Goal: Transaction & Acquisition: Purchase product/service

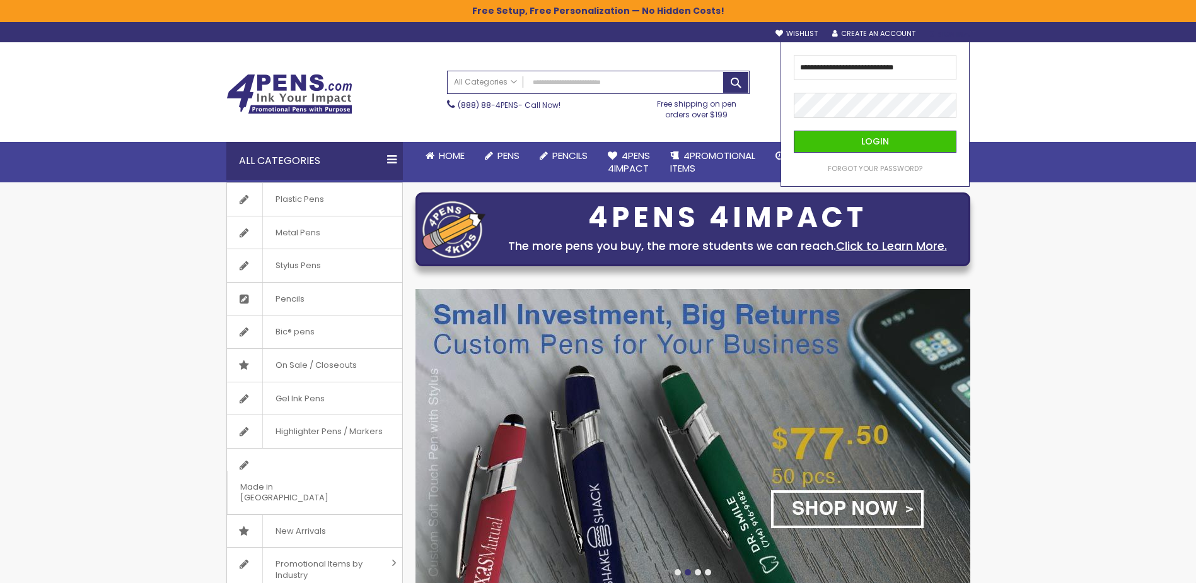
type input "**********"
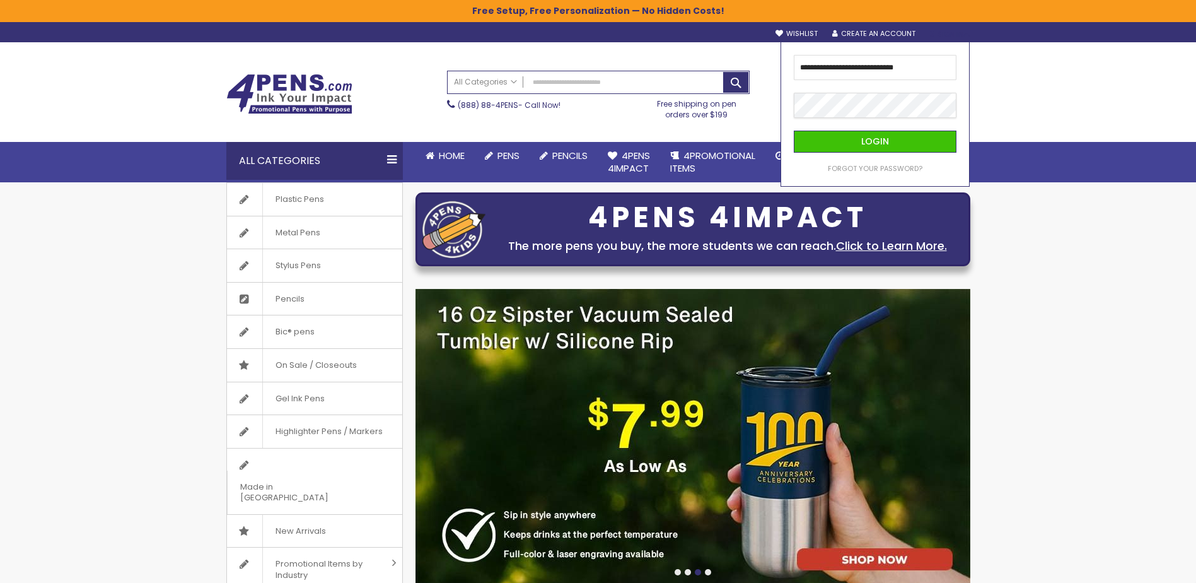
click at [794, 131] on button "Login" at bounding box center [875, 142] width 163 height 22
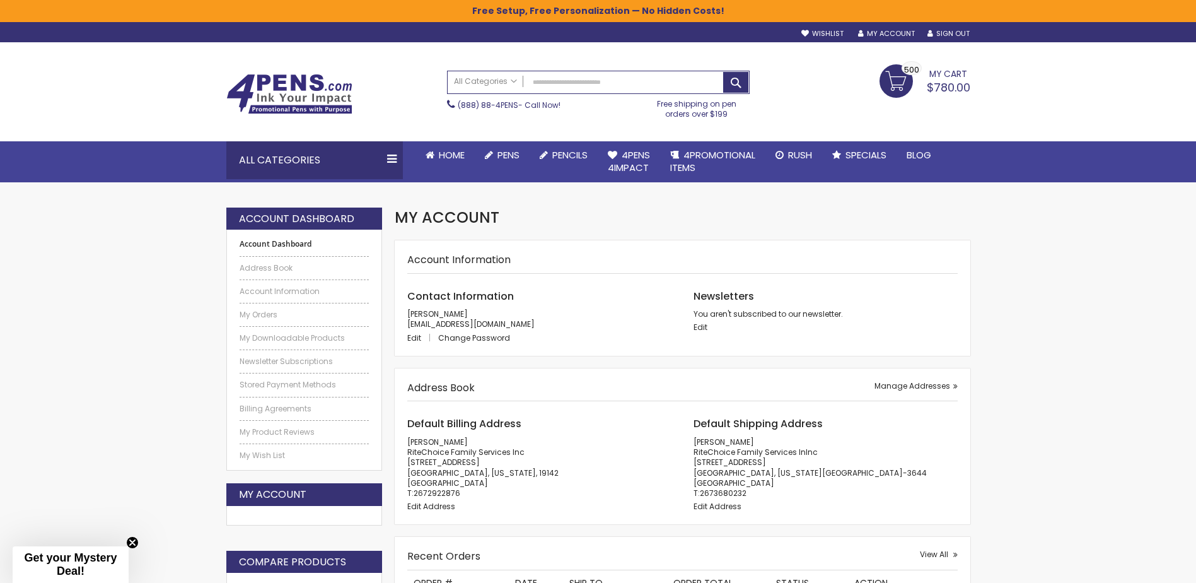
click at [907, 79] on link "My Cart $780.00 500 500 items" at bounding box center [925, 80] width 91 height 32
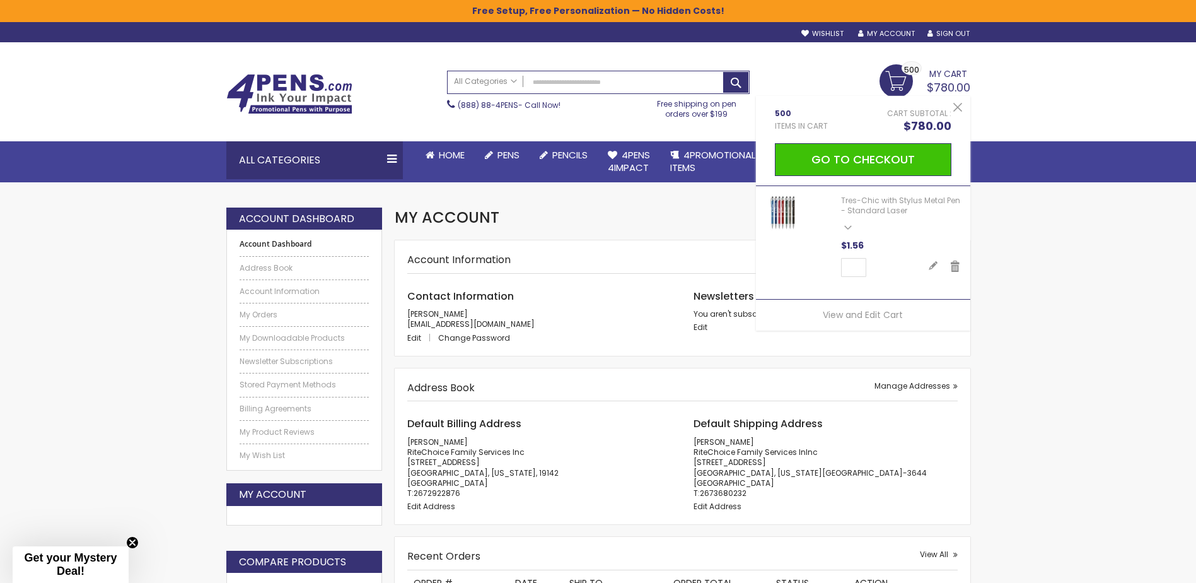
click at [772, 201] on img at bounding box center [783, 213] width 35 height 35
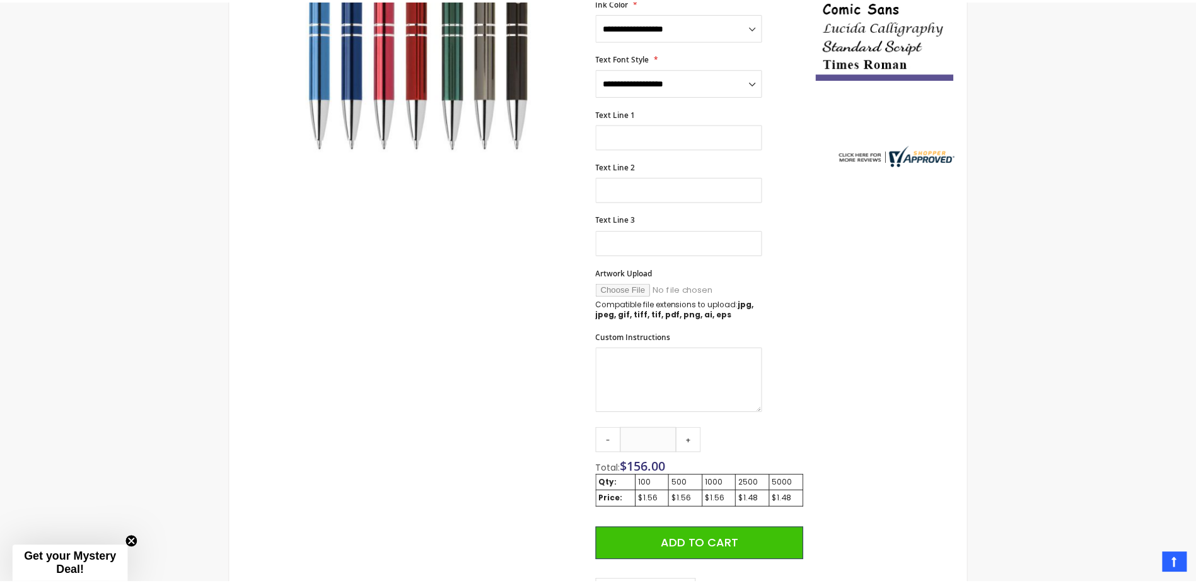
scroll to position [505, 0]
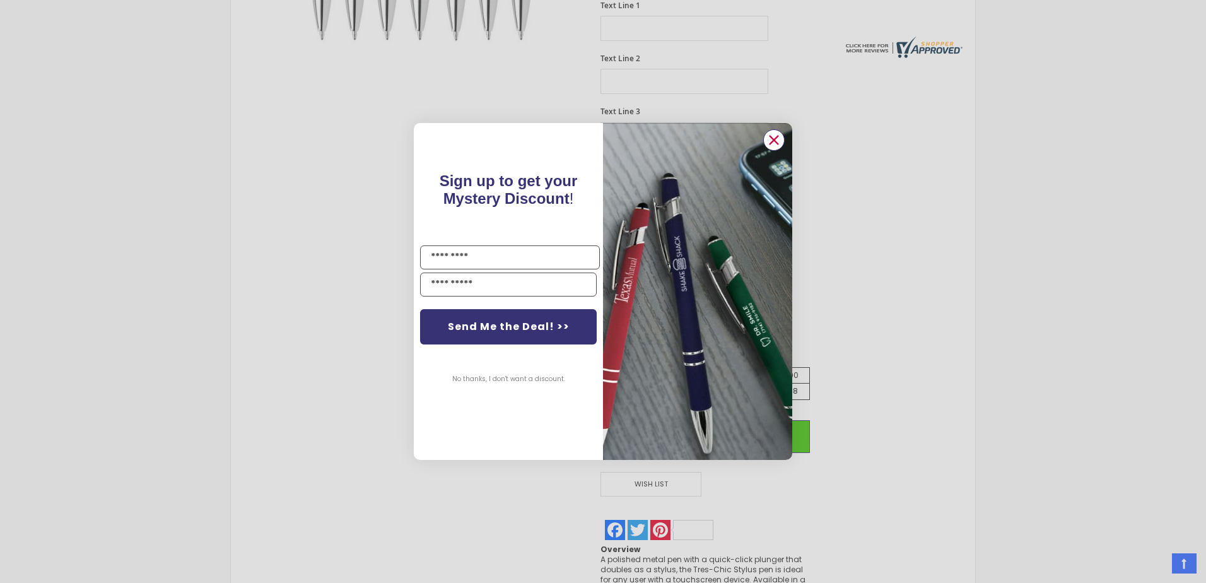
click at [772, 144] on circle "Close dialog" at bounding box center [773, 140] width 19 height 19
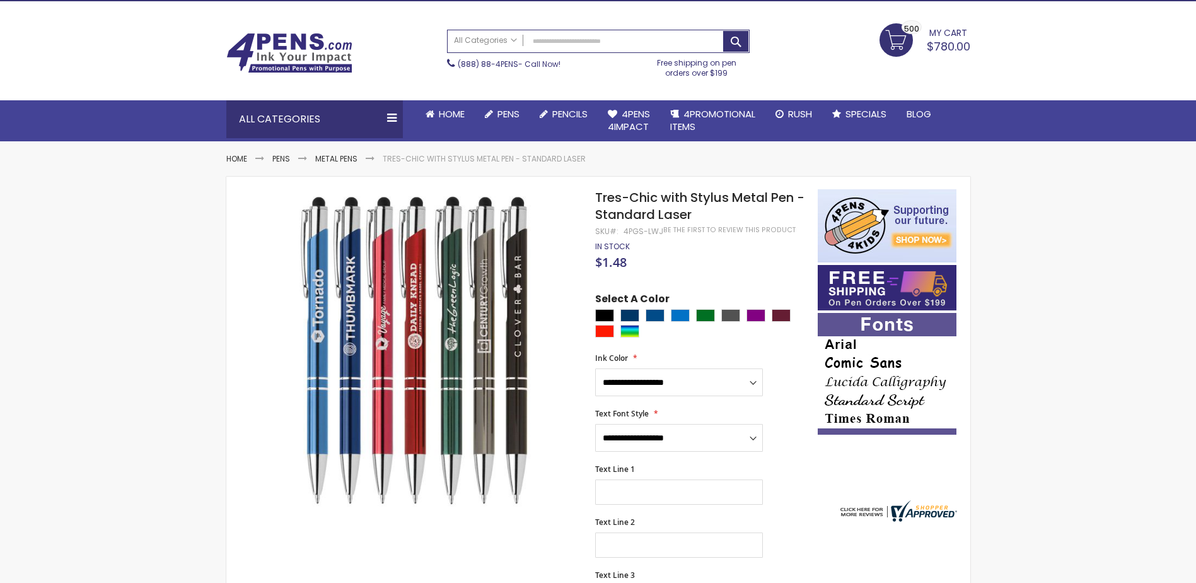
scroll to position [63, 0]
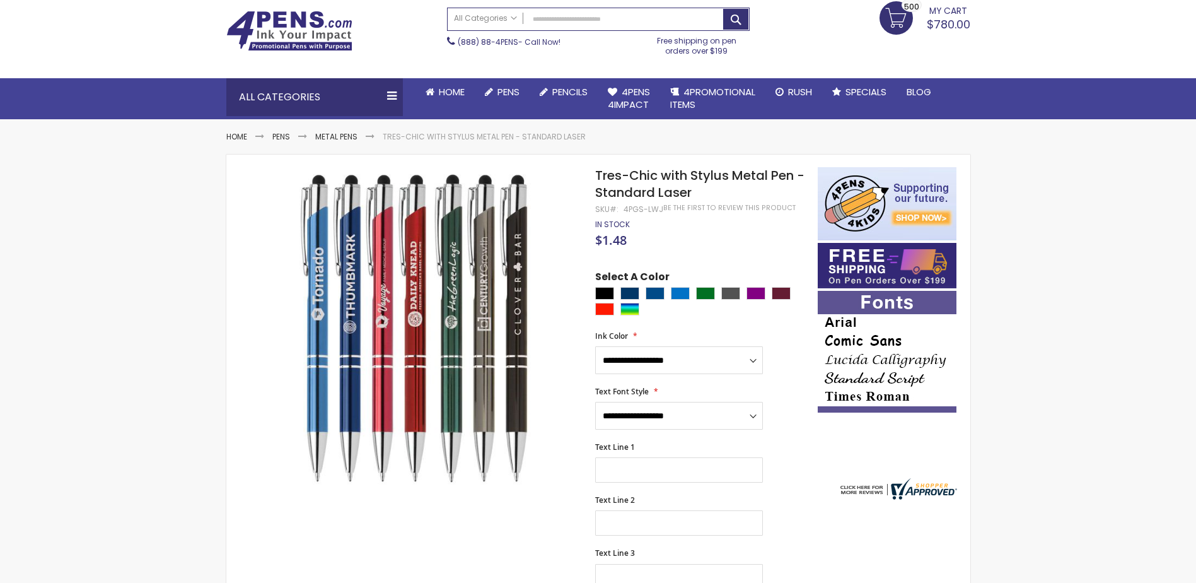
click at [931, 23] on span "$780.00" at bounding box center [949, 24] width 44 height 16
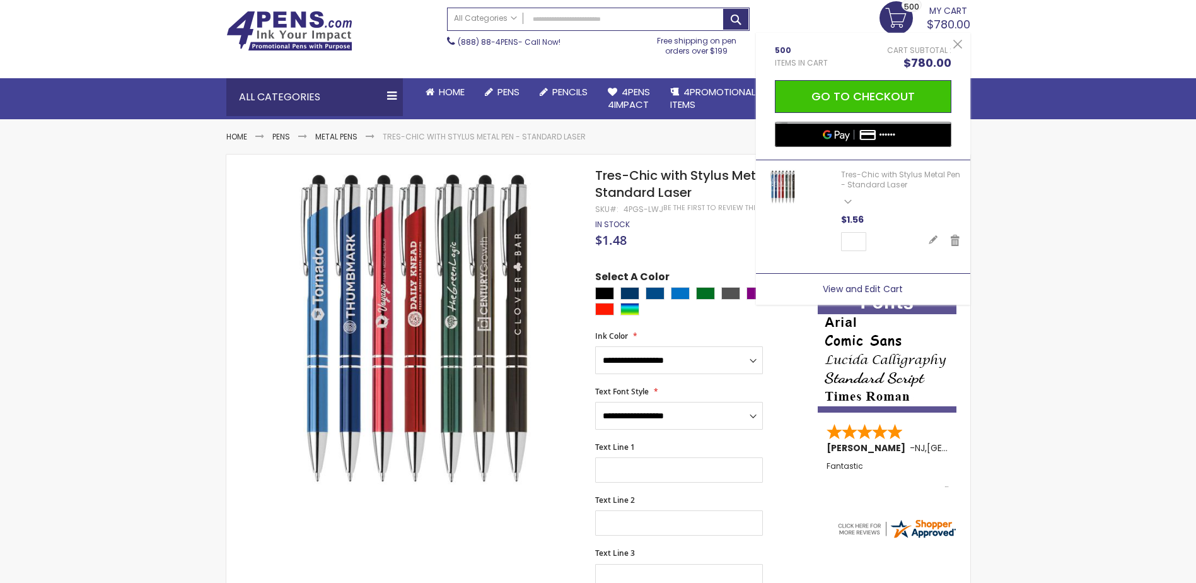
click at [865, 295] on span "View and Edit Cart" at bounding box center [863, 289] width 80 height 13
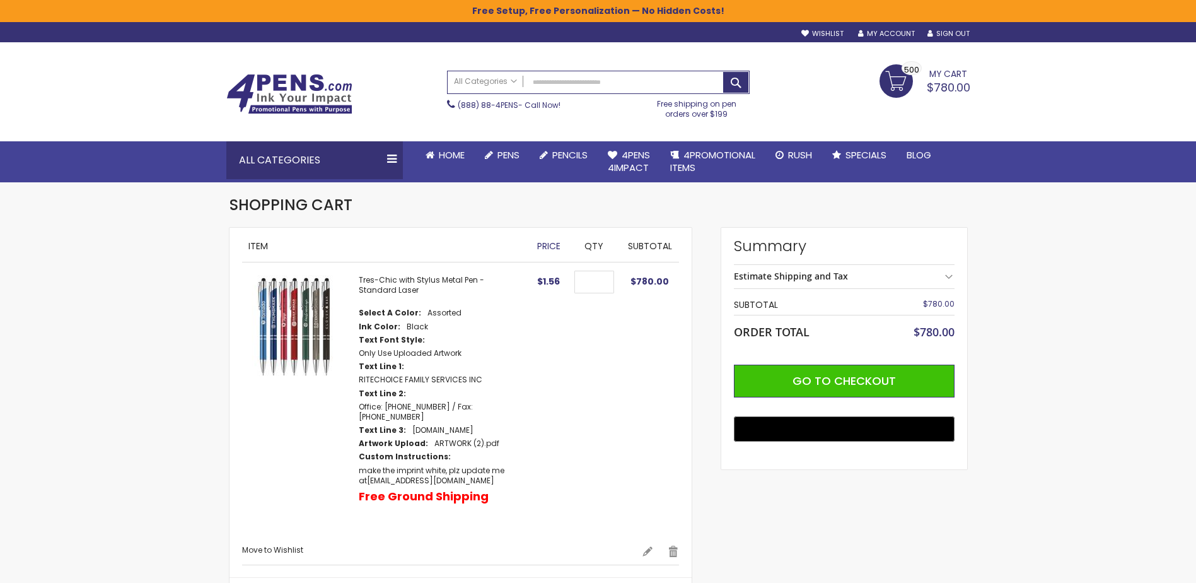
click at [318, 330] on img at bounding box center [294, 327] width 104 height 104
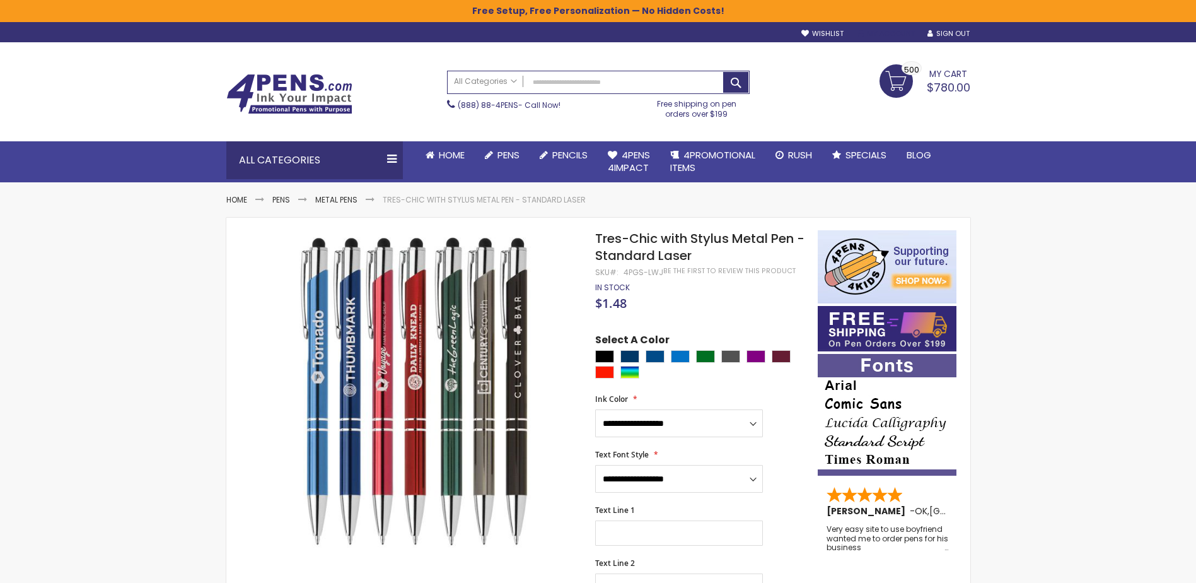
click at [889, 32] on link "My Account" at bounding box center [886, 33] width 57 height 9
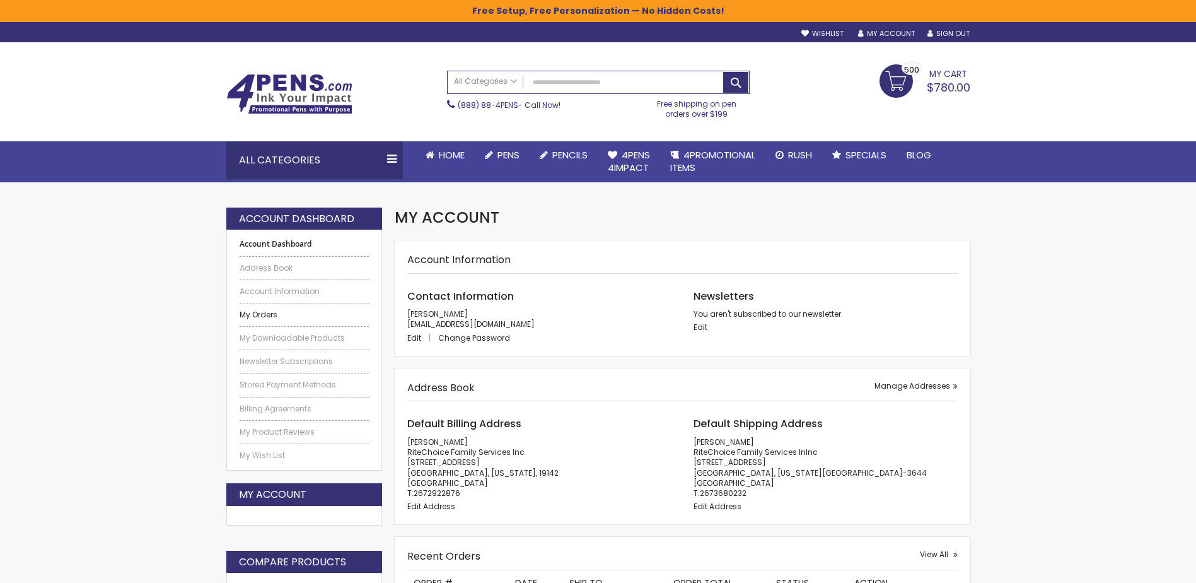
click at [265, 319] on link "My Orders" at bounding box center [305, 315] width 130 height 10
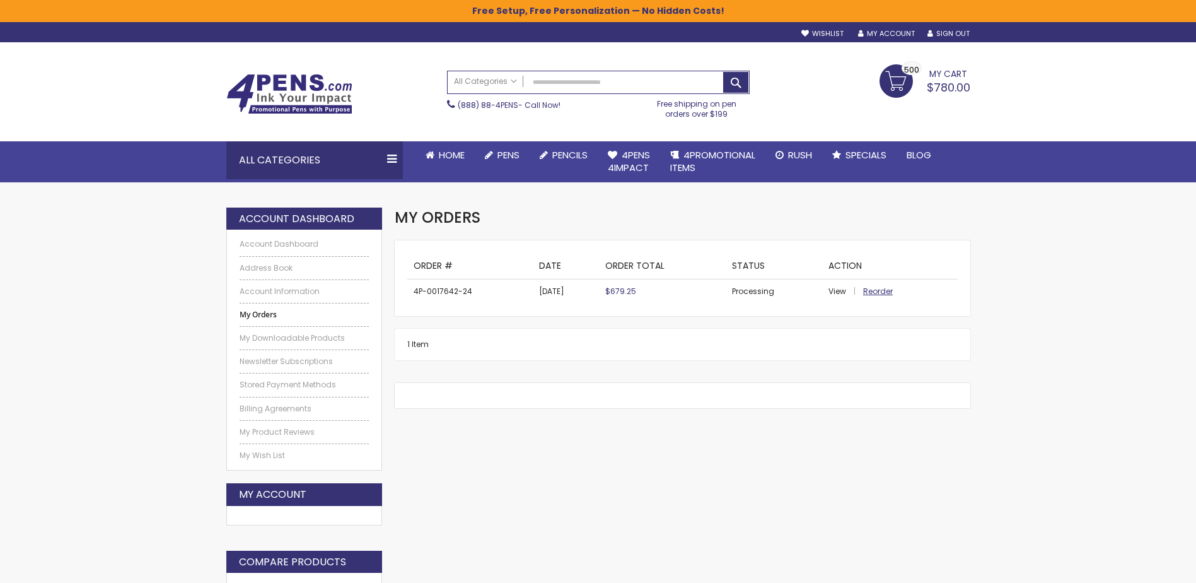
click at [880, 291] on span "Reorder" at bounding box center [878, 291] width 30 height 11
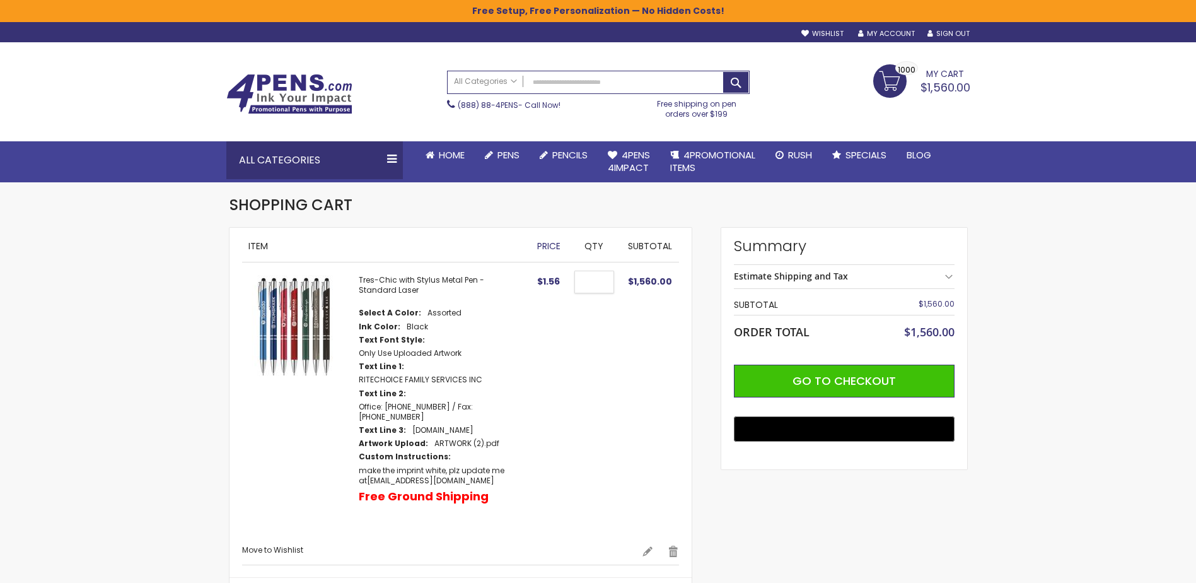
click at [595, 285] on input "****" at bounding box center [595, 282] width 40 height 23
type input "***"
click at [623, 358] on td "$1,560.00" at bounding box center [650, 403] width 58 height 283
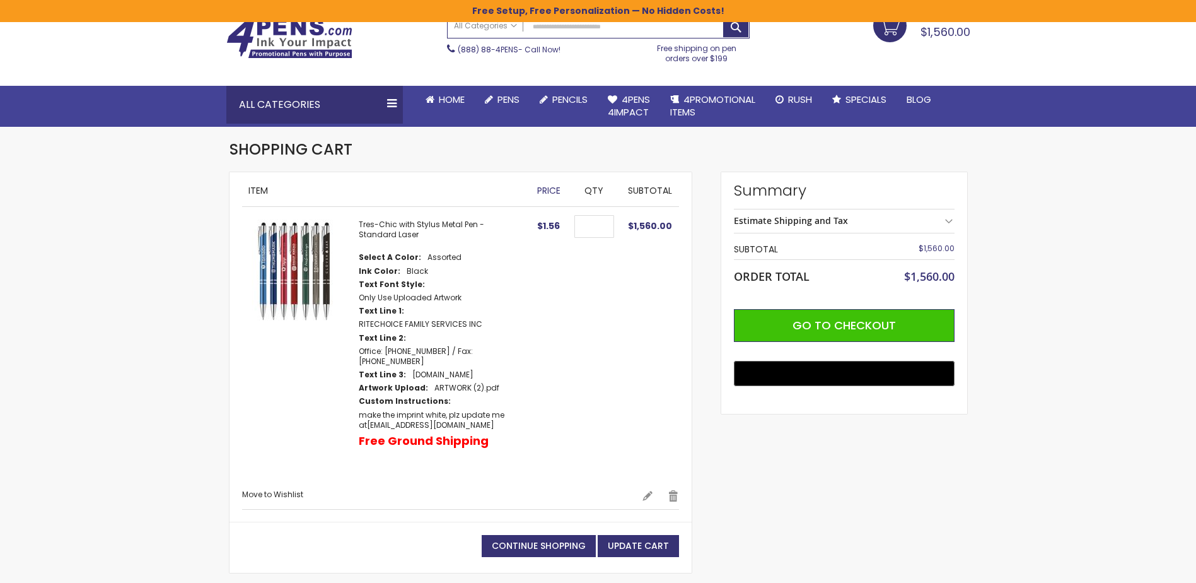
scroll to position [126, 0]
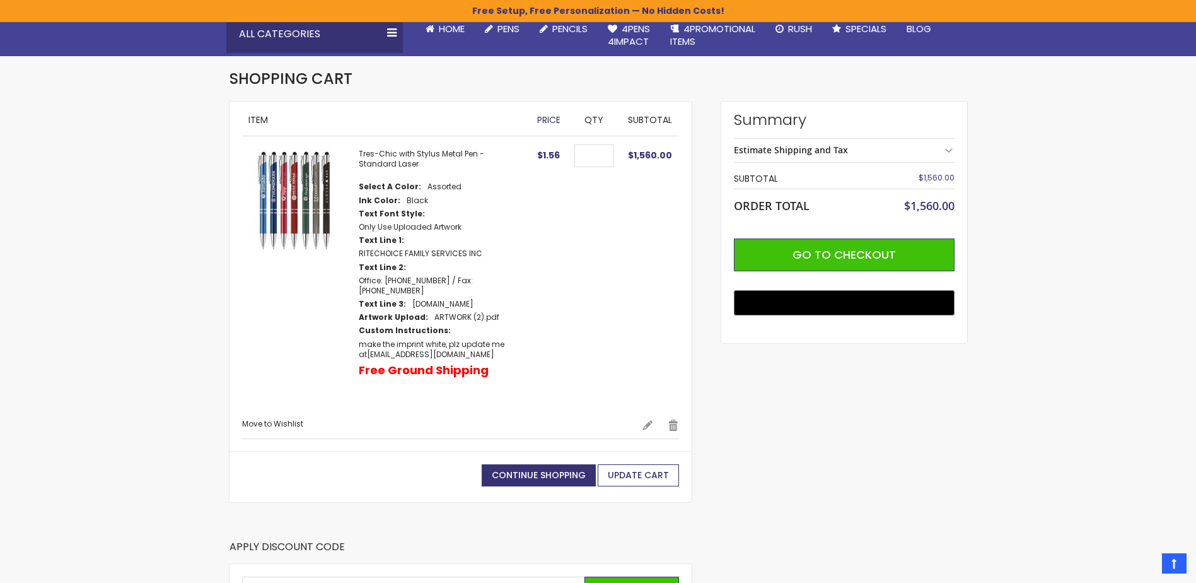
click at [626, 469] on span "Update Cart" at bounding box center [638, 475] width 61 height 13
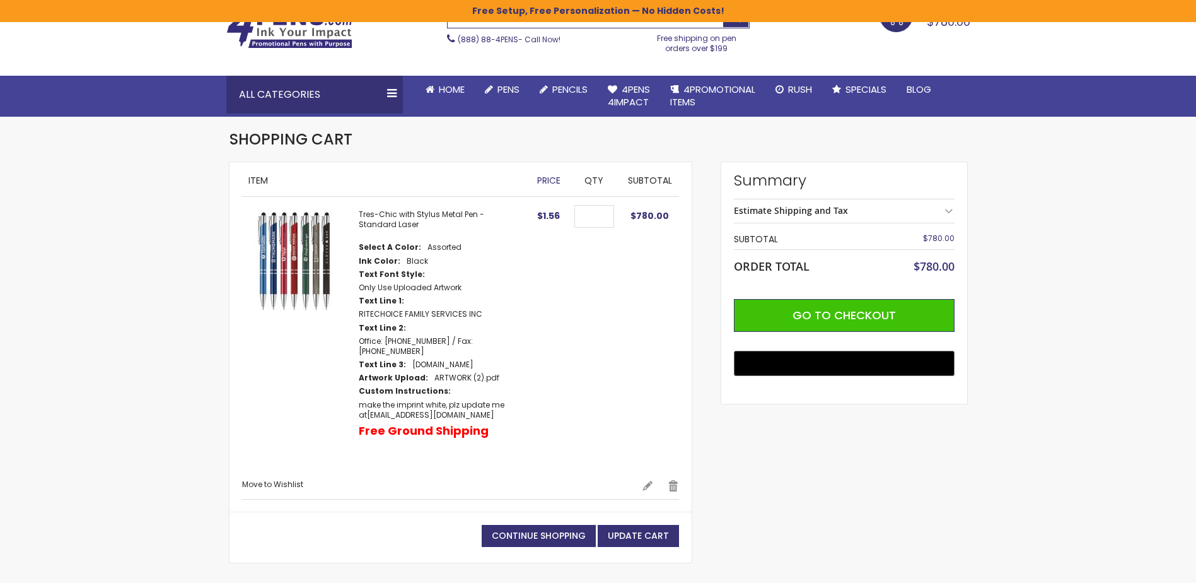
scroll to position [126, 0]
